Goal: Information Seeking & Learning: Learn about a topic

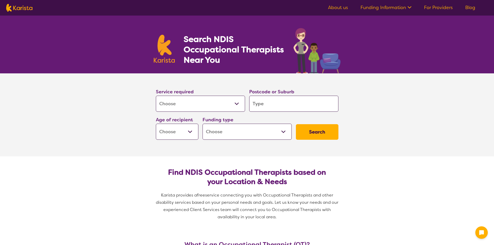
select select "[MEDICAL_DATA]"
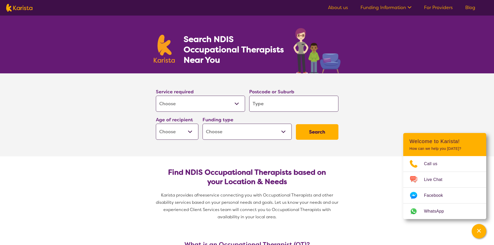
click at [270, 105] on input "search" at bounding box center [293, 104] width 89 height 16
type input "2"
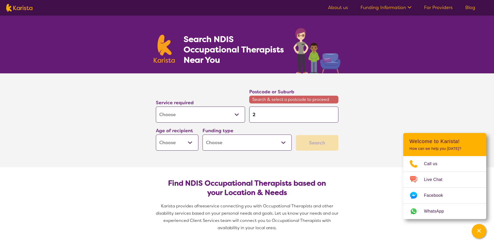
type input "22"
type input "225"
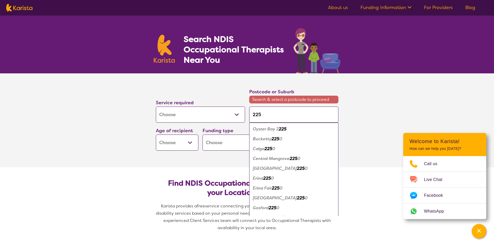
type input "2259"
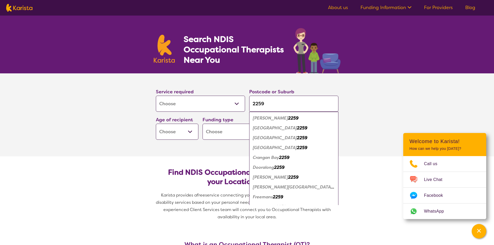
type input "2259"
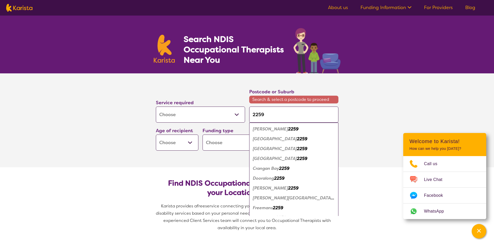
type input "2259 c"
type input "2259 ch"
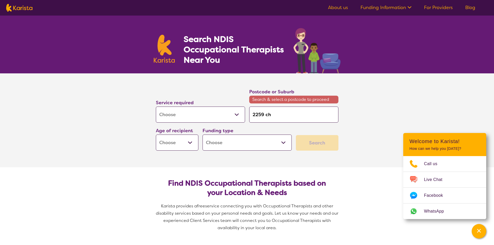
type input "2259 c"
type input "2259"
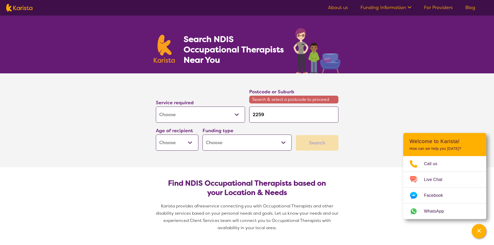
type input "2259"
type input "225"
type input "22"
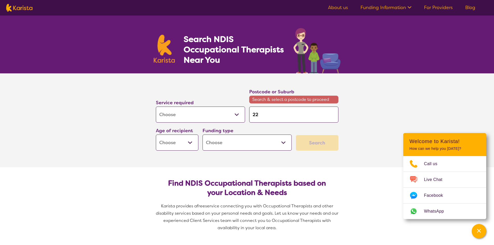
type input "2"
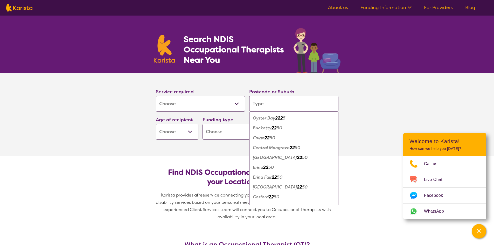
type input "c"
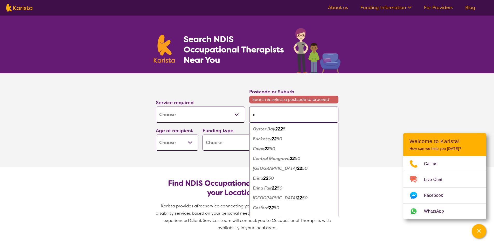
type input "ch"
type input "chi"
type input "chit"
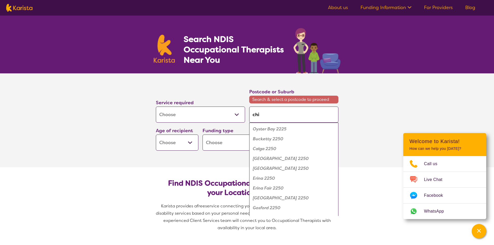
type input "chit"
type input "chitt"
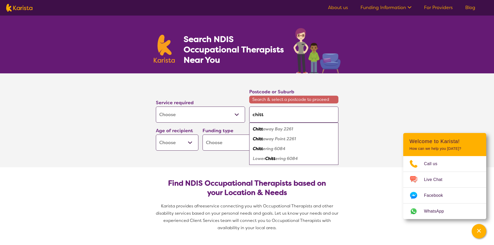
click at [301, 129] on div "Chitt away Bay 2261" at bounding box center [294, 129] width 84 height 10
type input "2261"
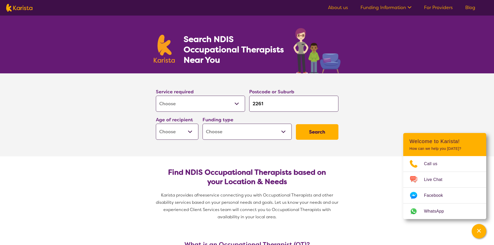
click at [187, 131] on select "Early Childhood - 0 to 9 Child - 10 to 11 Adolescent - 12 to 17 Adult - 18 to 6…" at bounding box center [177, 132] width 43 height 16
select select "AS"
click at [156, 124] on select "Early Childhood - 0 to 9 Child - 10 to 11 Adolescent - 12 to 17 Adult - 18 to 6…" at bounding box center [177, 132] width 43 height 16
select select "AS"
click at [244, 137] on select "Home Care Package (HCP) National Disability Insurance Scheme (NDIS) I don't know" at bounding box center [247, 132] width 89 height 16
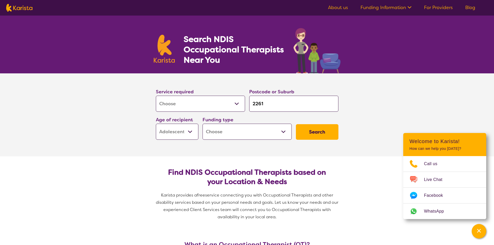
select select "NDIS"
click at [203, 124] on select "Home Care Package (HCP) National Disability Insurance Scheme (NDIS) I don't know" at bounding box center [247, 132] width 89 height 16
select select "NDIS"
click at [310, 135] on button "Search" at bounding box center [317, 132] width 43 height 16
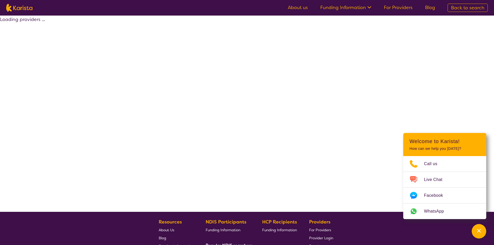
select select "by_score"
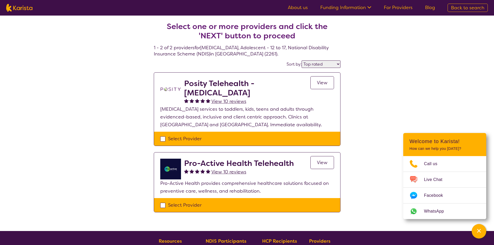
select select "[MEDICAL_DATA]"
select select "AS"
select select "NDIS"
select select "[MEDICAL_DATA]"
select select "AS"
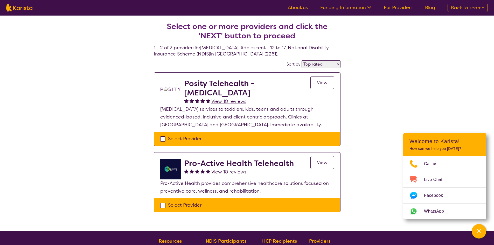
select select "NDIS"
